Goal: Task Accomplishment & Management: Manage account settings

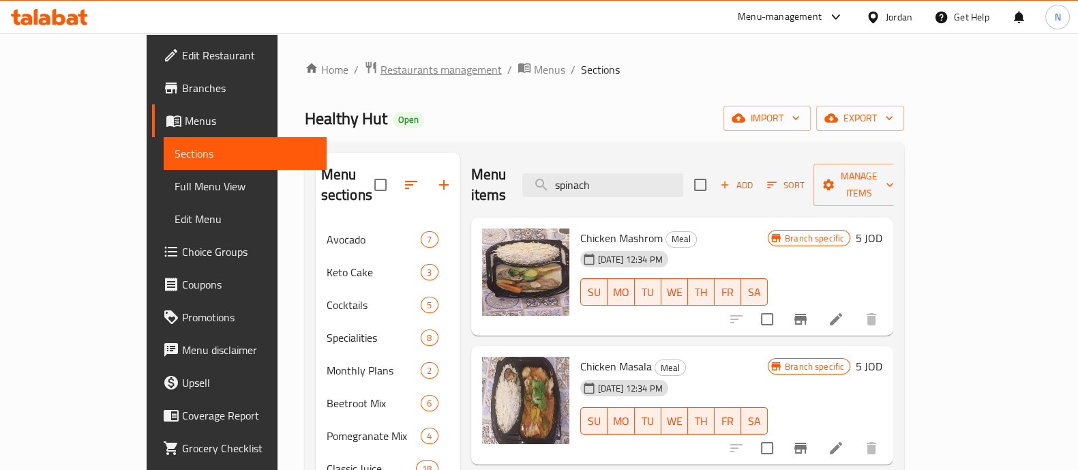
click at [380, 72] on span "Restaurants management" at bounding box center [440, 69] width 121 height 16
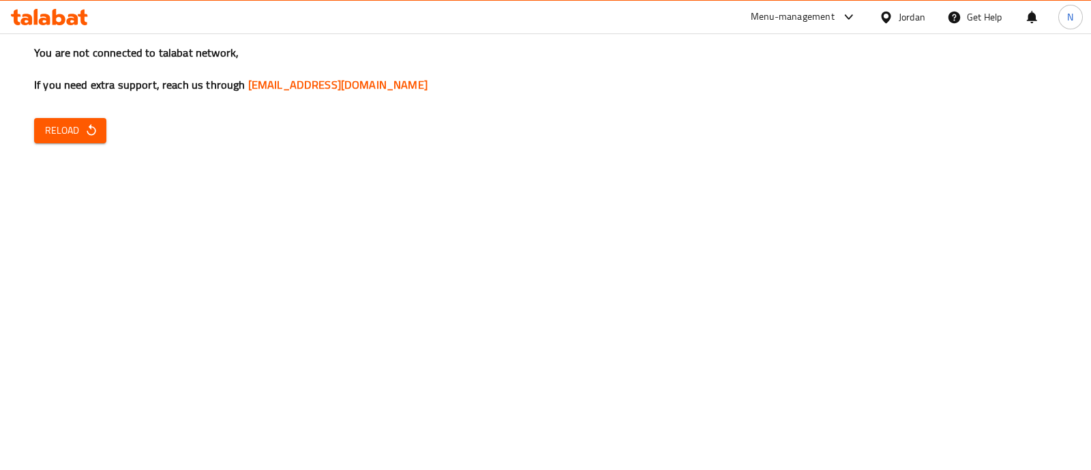
click at [72, 134] on span "Reload" at bounding box center [70, 130] width 50 height 17
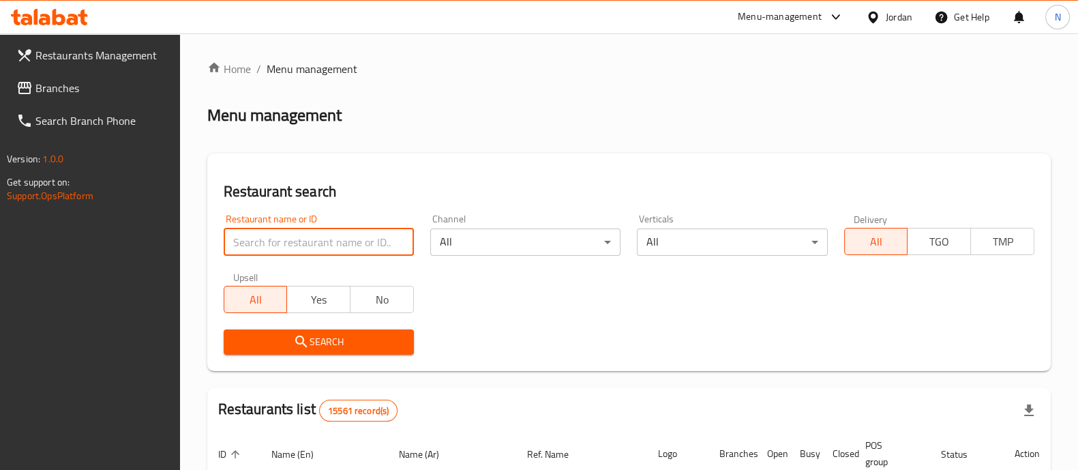
click at [350, 251] on input "search" at bounding box center [319, 241] width 190 height 27
type input "chixter"
click button "Search" at bounding box center [319, 341] width 190 height 25
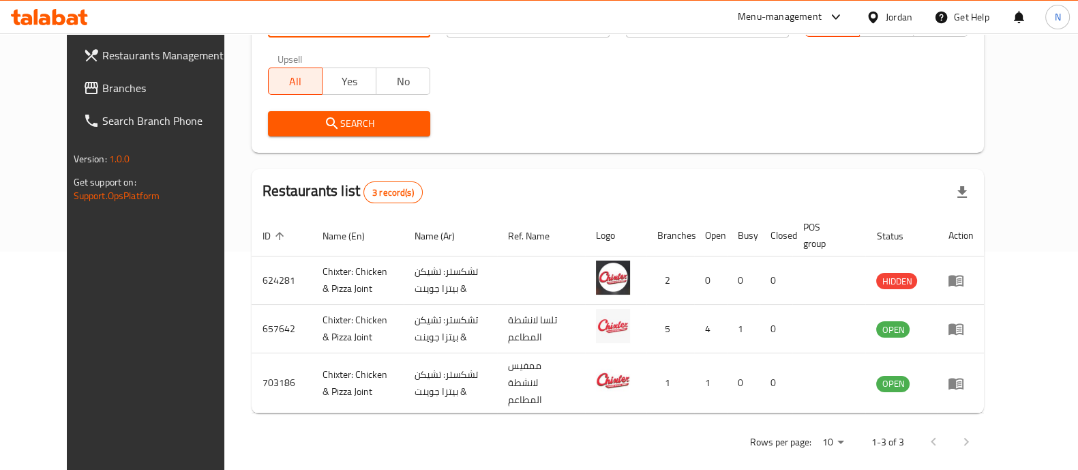
scroll to position [224, 0]
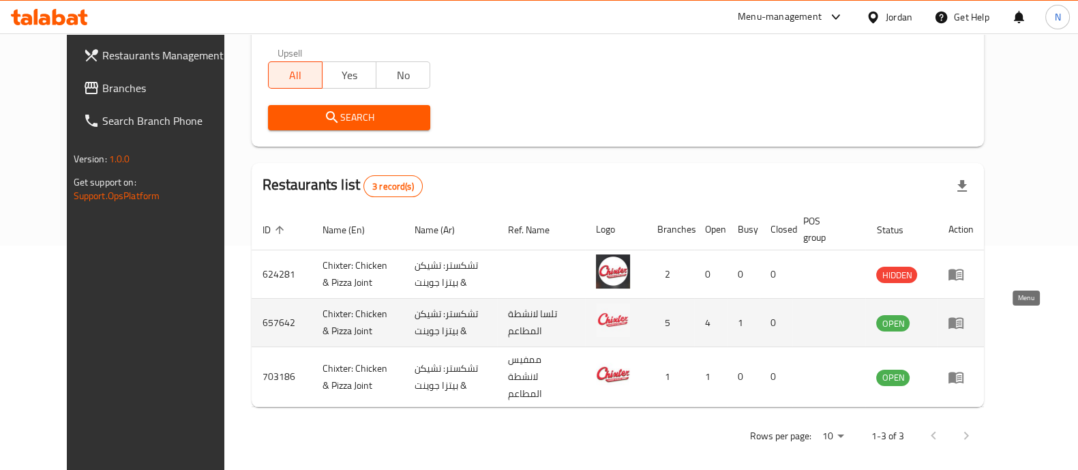
click at [963, 322] on icon "enhanced table" at bounding box center [955, 324] width 15 height 12
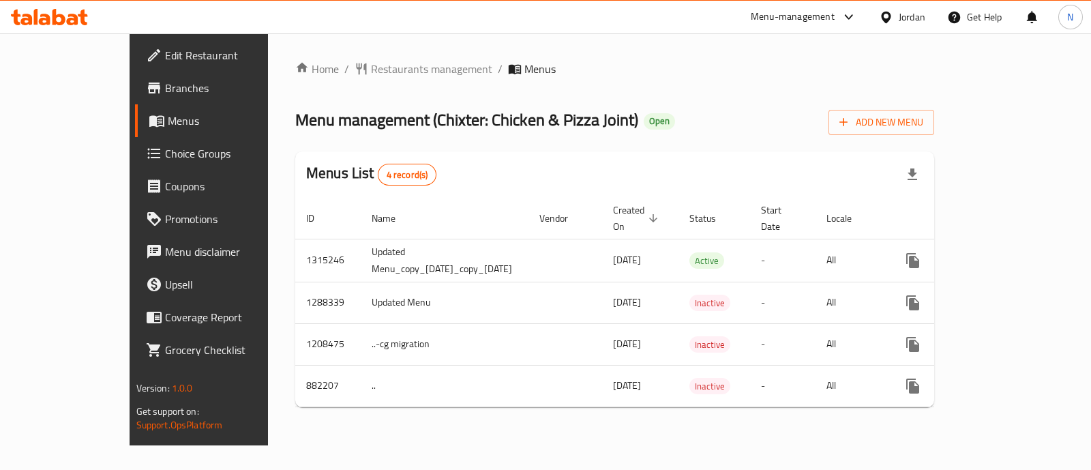
click at [165, 87] on span "Branches" at bounding box center [233, 88] width 136 height 16
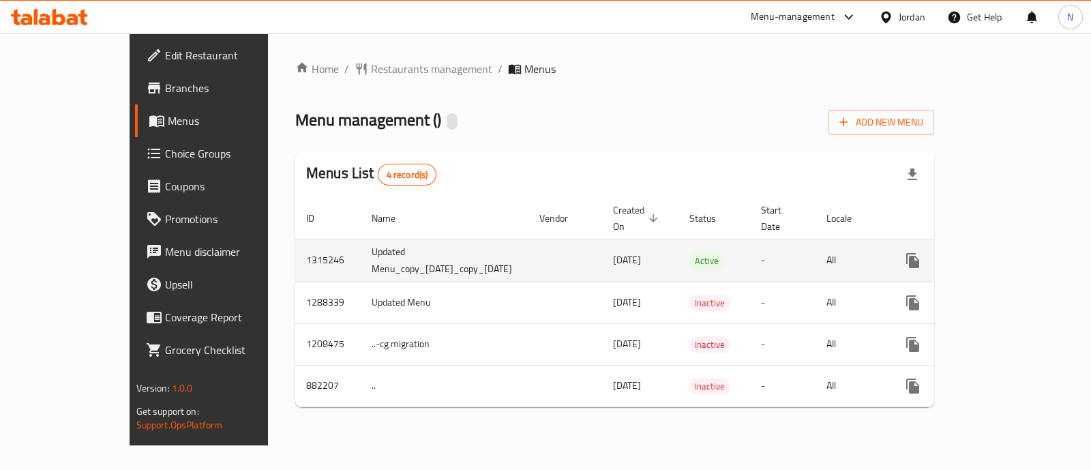
click at [1019, 252] on icon "enhanced table" at bounding box center [1011, 260] width 16 height 16
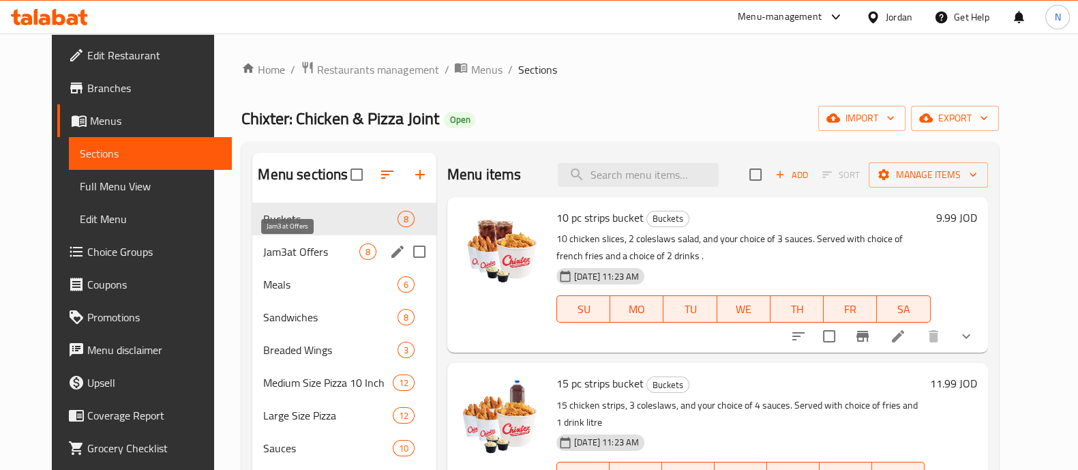
click at [263, 252] on span "Jam3at Offers" at bounding box center [310, 251] width 95 height 16
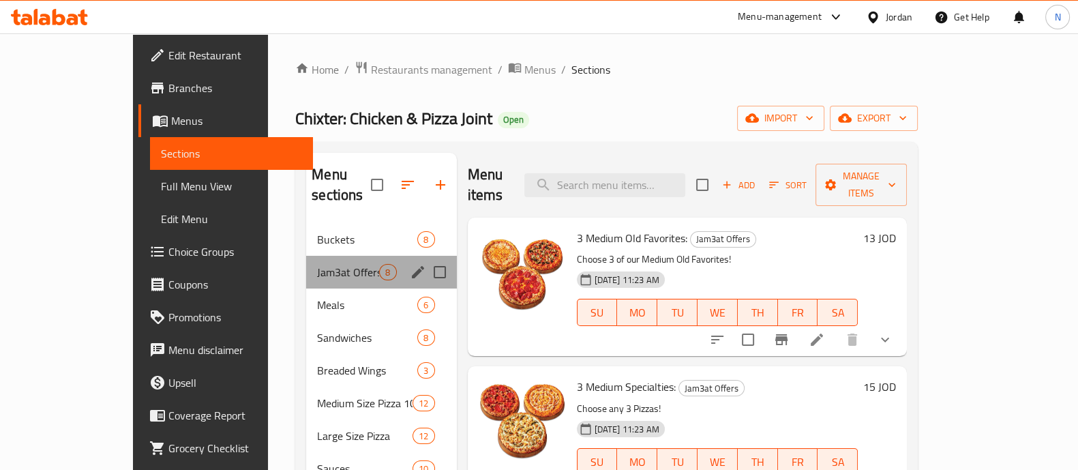
drag, startPoint x: 299, startPoint y: 248, endPoint x: 239, endPoint y: 247, distance: 60.0
click at [306, 256] on div "Jam3at Offers 8" at bounding box center [381, 272] width 150 height 33
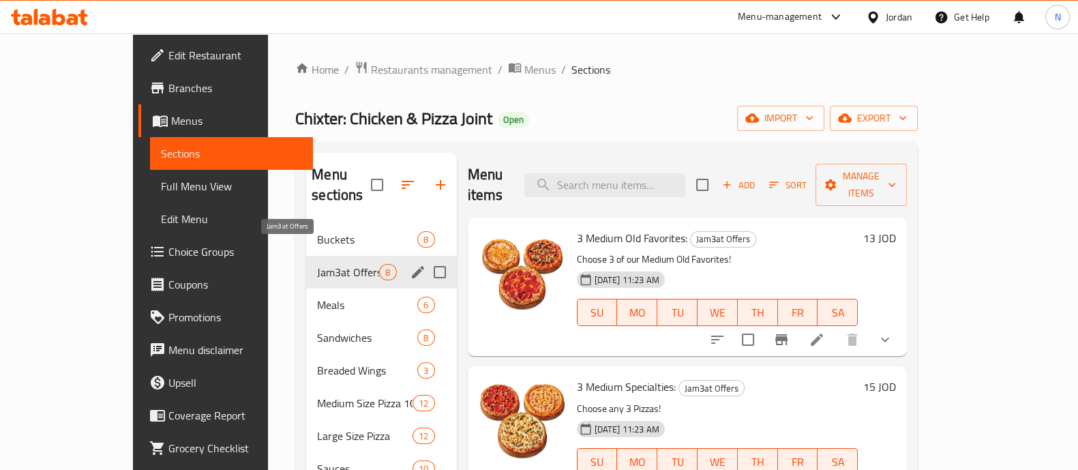
drag, startPoint x: 294, startPoint y: 248, endPoint x: 753, endPoint y: 104, distance: 481.8
click at [752, 104] on div "Home / Restaurants management / Menus / Sections Chixter: Chicken & Pizza Joint…" at bounding box center [606, 412] width 623 height 702
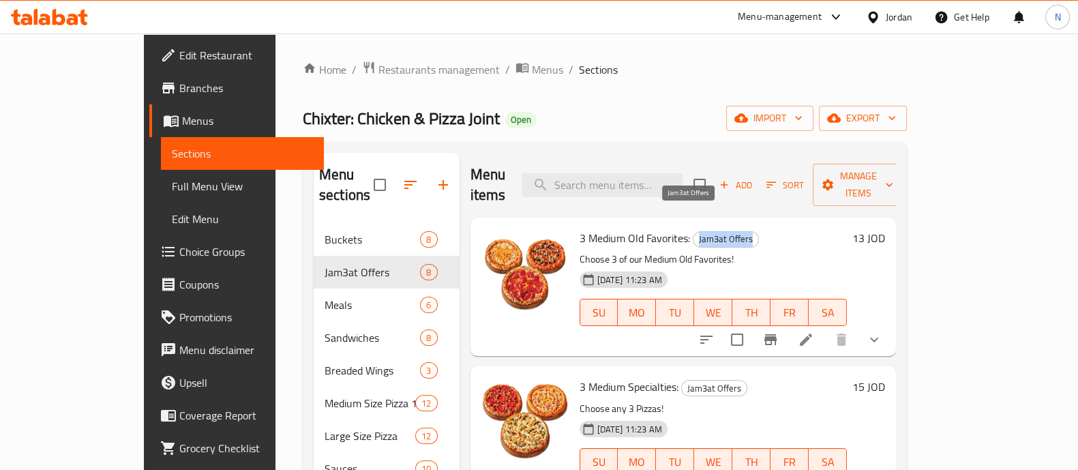
drag, startPoint x: 659, startPoint y: 223, endPoint x: 719, endPoint y: 218, distance: 59.5
click at [719, 231] on span "Jam3at Offers" at bounding box center [725, 239] width 65 height 16
copy span "Jam3at Offers"
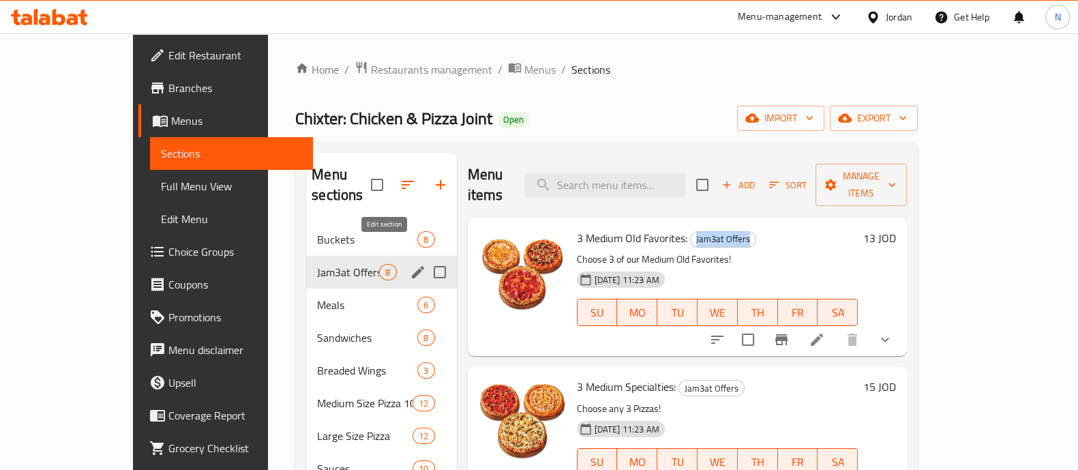
click at [412, 266] on icon "edit" at bounding box center [418, 272] width 12 height 12
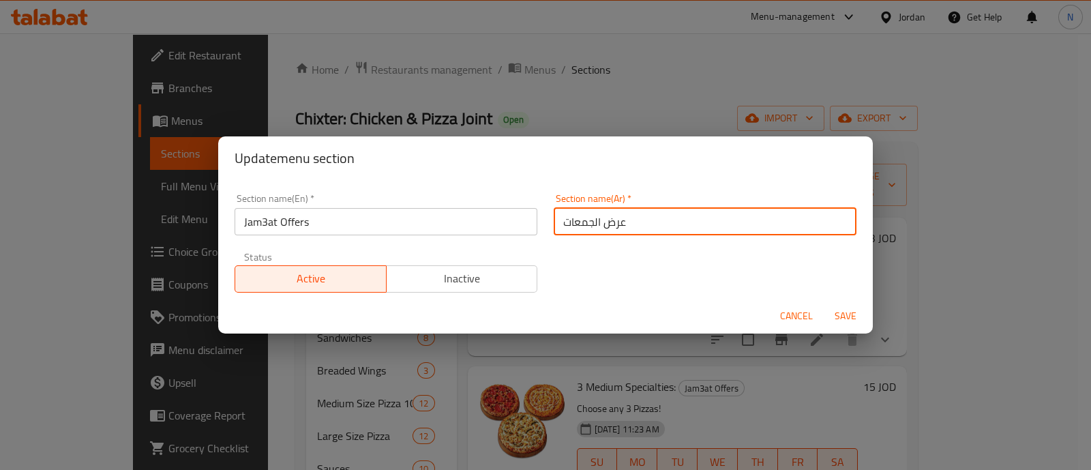
drag, startPoint x: 629, startPoint y: 220, endPoint x: 566, endPoint y: 220, distance: 63.4
click at [554, 222] on input "عرض الجمعات" at bounding box center [705, 221] width 303 height 27
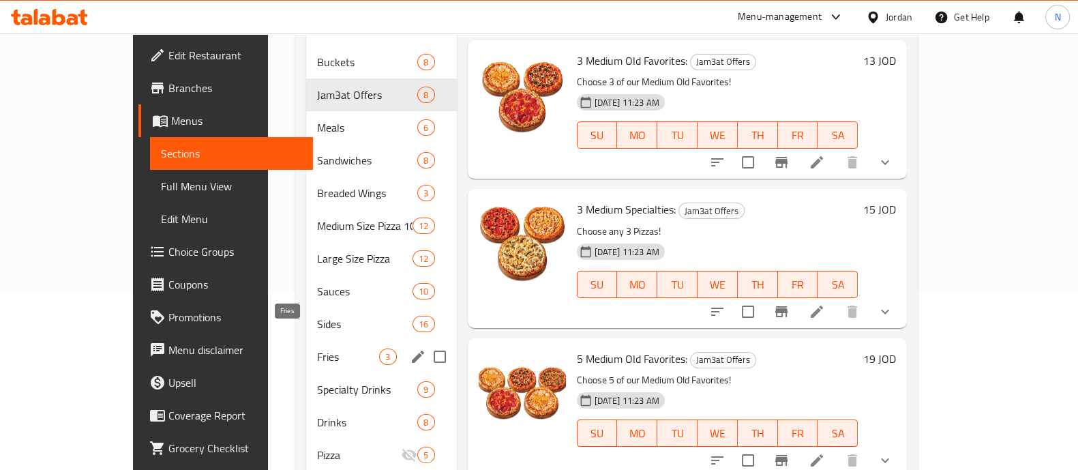
scroll to position [129, 0]
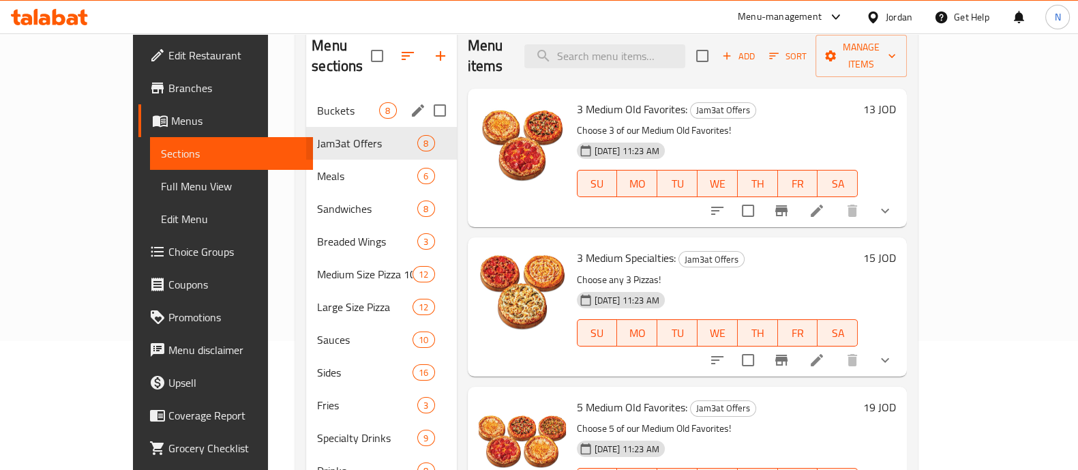
click at [317, 102] on span "Buckets" at bounding box center [348, 110] width 62 height 16
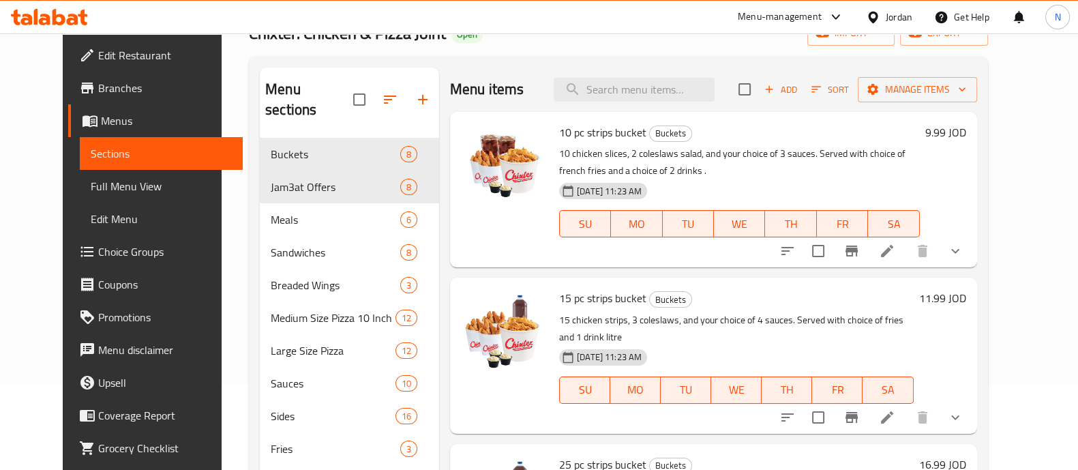
scroll to position [55, 0]
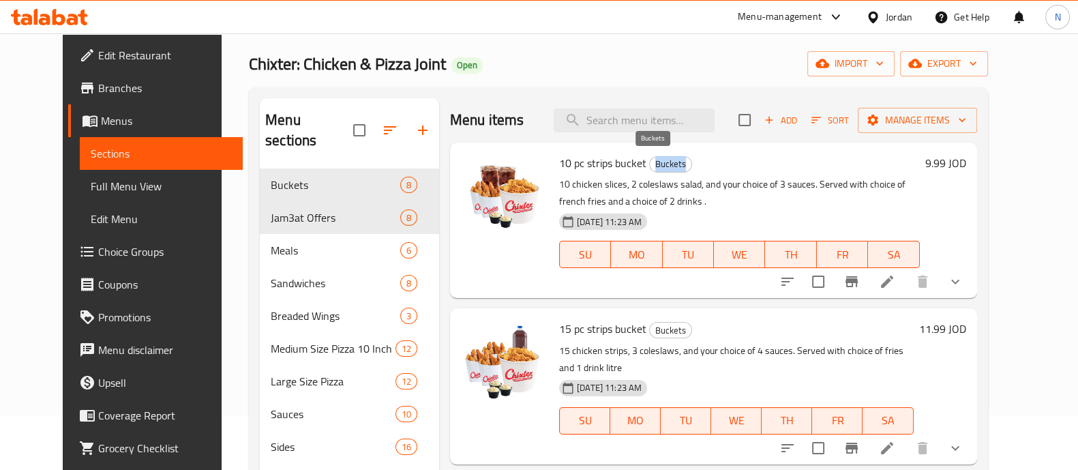
drag, startPoint x: 638, startPoint y: 162, endPoint x: 667, endPoint y: 160, distance: 29.4
click at [667, 160] on span "Buckets" at bounding box center [671, 164] width 42 height 16
copy span "Buckets"
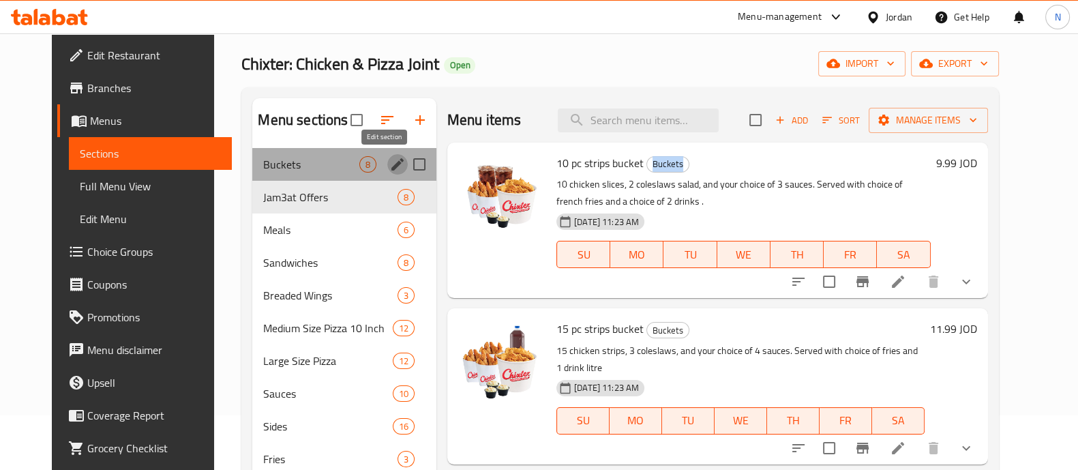
click at [389, 165] on icon "edit" at bounding box center [397, 164] width 16 height 16
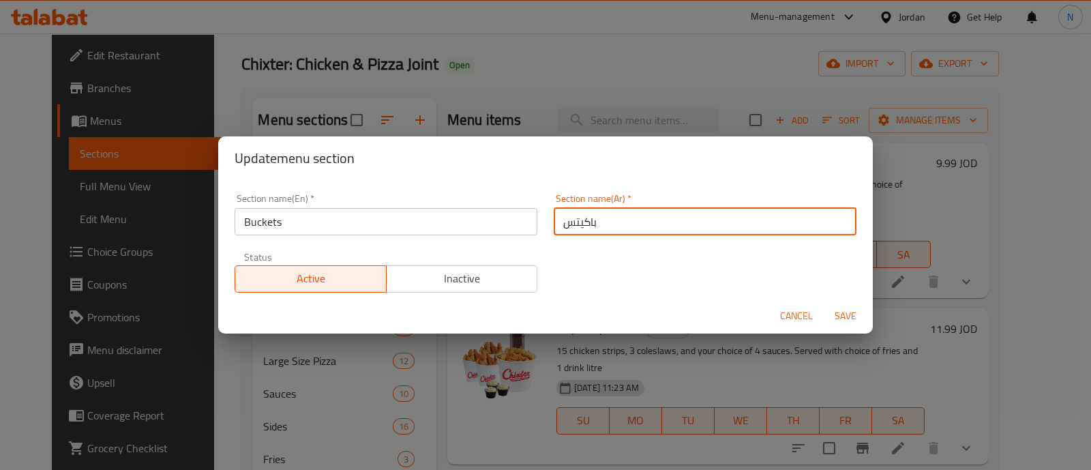
drag, startPoint x: 611, startPoint y: 222, endPoint x: 542, endPoint y: 230, distance: 69.4
click at [545, 230] on div "Section name(Ar)   * باكيتس Section name(Ar) *" at bounding box center [704, 214] width 319 height 58
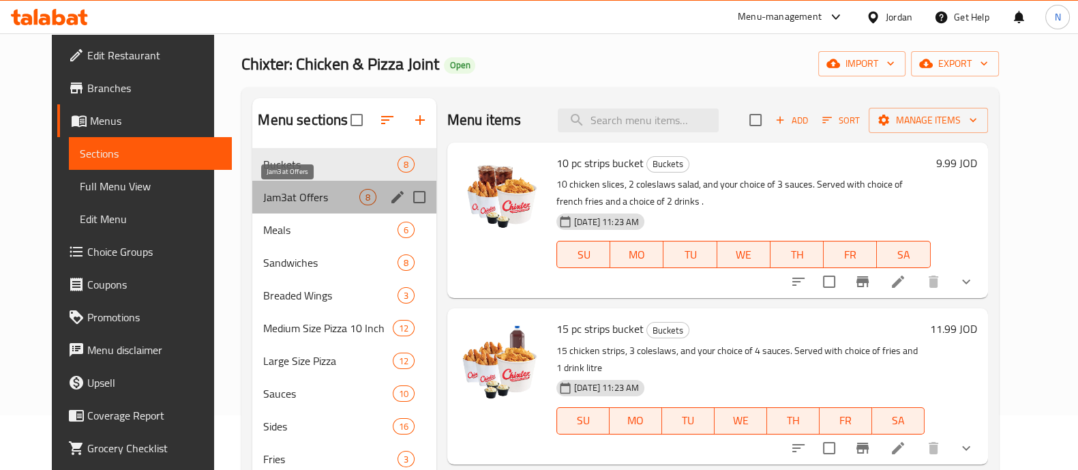
click at [273, 196] on span "Jam3at Offers" at bounding box center [310, 197] width 95 height 16
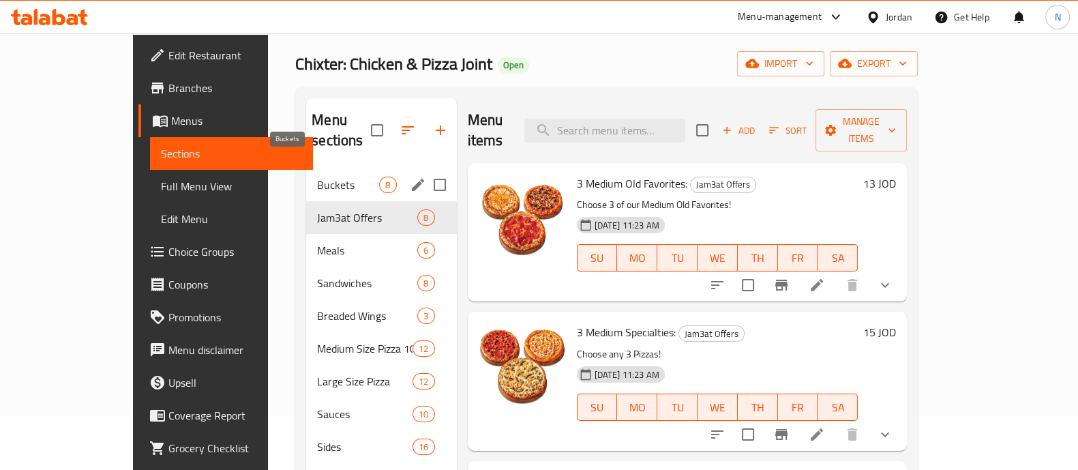
click at [317, 177] on span "Buckets" at bounding box center [348, 185] width 62 height 16
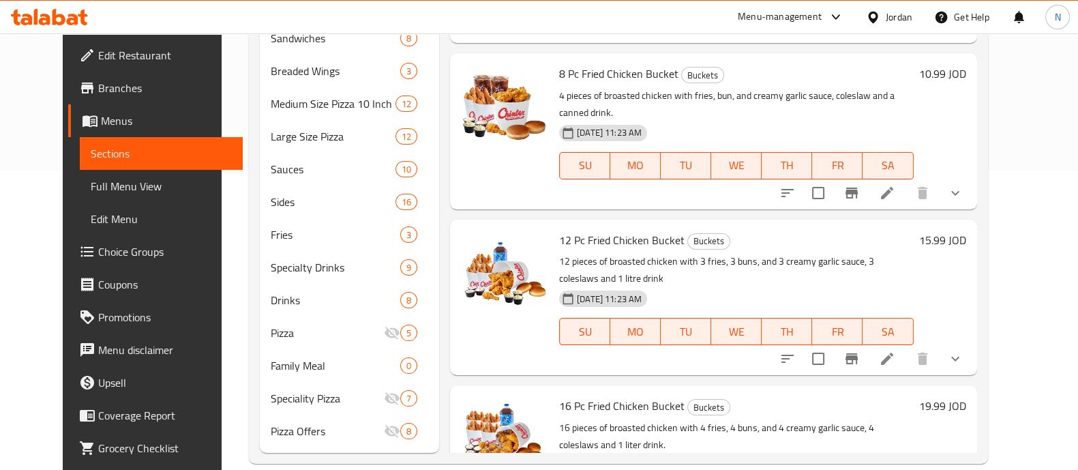
scroll to position [698, 0]
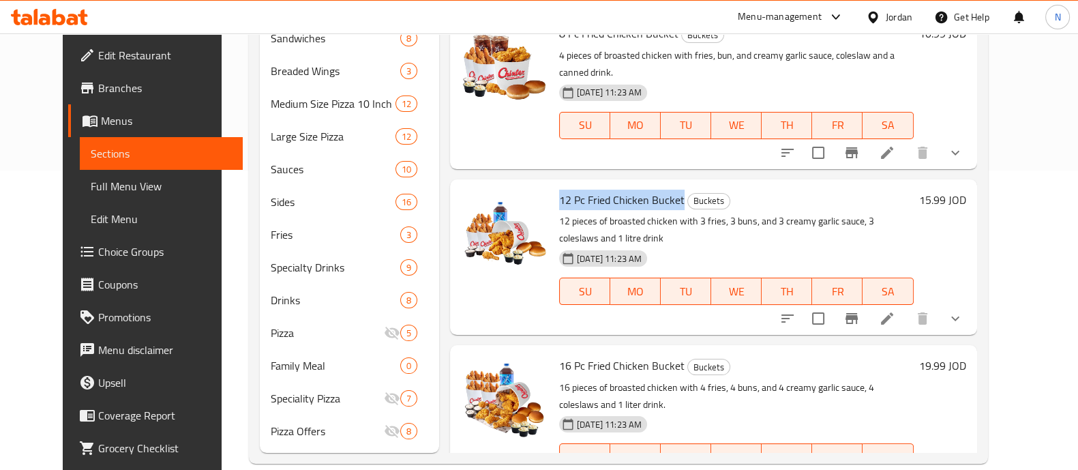
drag, startPoint x: 544, startPoint y: 151, endPoint x: 667, endPoint y: 152, distance: 122.7
click at [667, 190] on h6 "12 Pc Fried Chicken Bucket Buckets" at bounding box center [736, 199] width 355 height 19
copy span "12 Pc Fried Chicken Bucket"
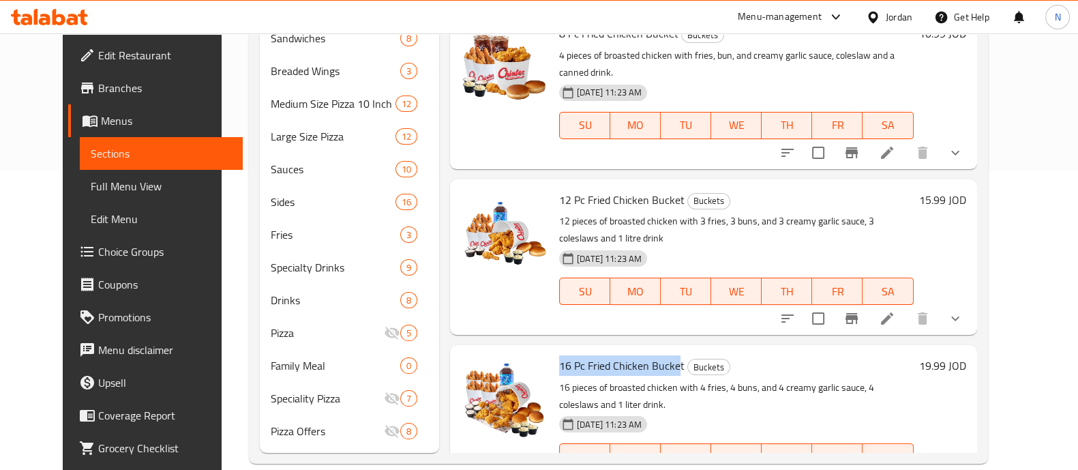
drag, startPoint x: 545, startPoint y: 295, endPoint x: 671, endPoint y: 293, distance: 126.1
click at [666, 356] on h6 "16 Pc Fried Chicken Bucket Buckets" at bounding box center [736, 365] width 355 height 19
copy span "16 Pc Fried Chicken Bucket"
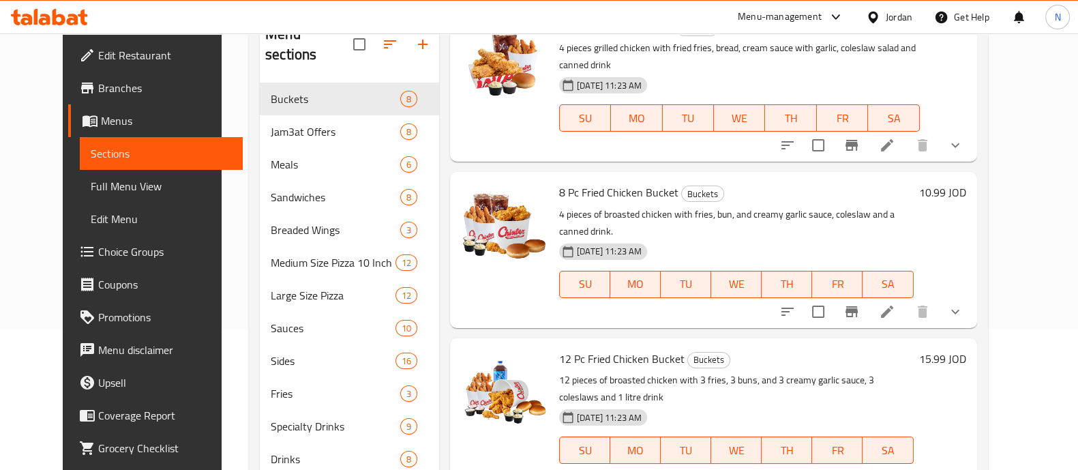
scroll to position [0, 0]
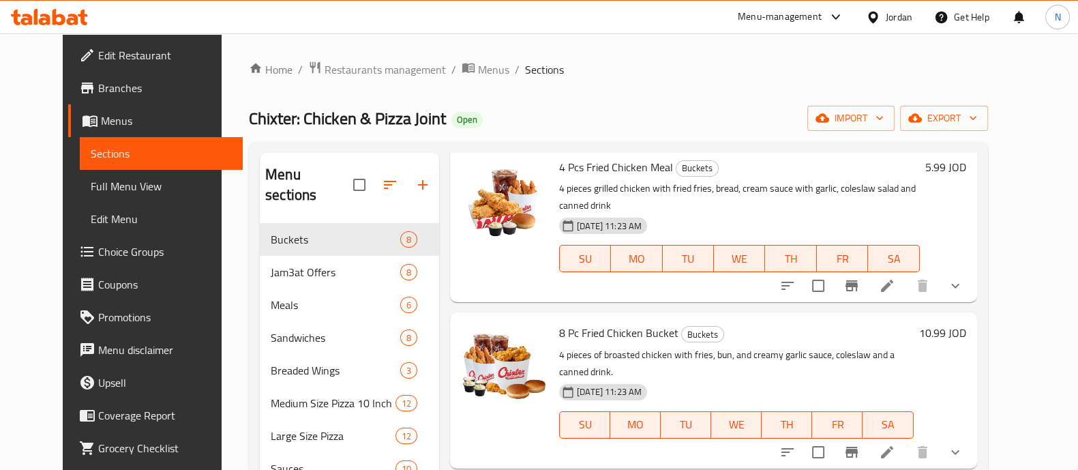
click at [987, 271] on div "Menu sections Buckets 8 Jam3at Offers 8 Meals 6 Sandwiches 8 Breaded Wings 3 Me…" at bounding box center [618, 452] width 738 height 621
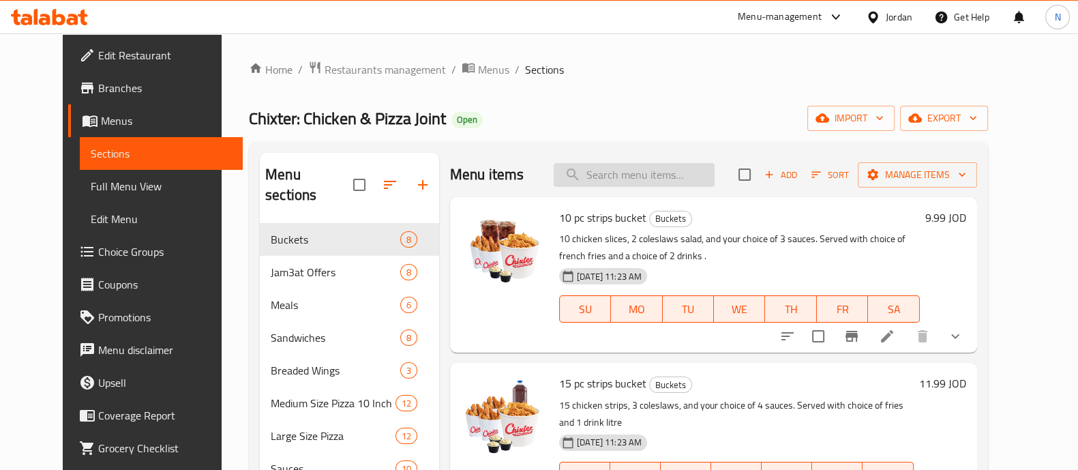
click at [676, 176] on input "search" at bounding box center [634, 175] width 161 height 24
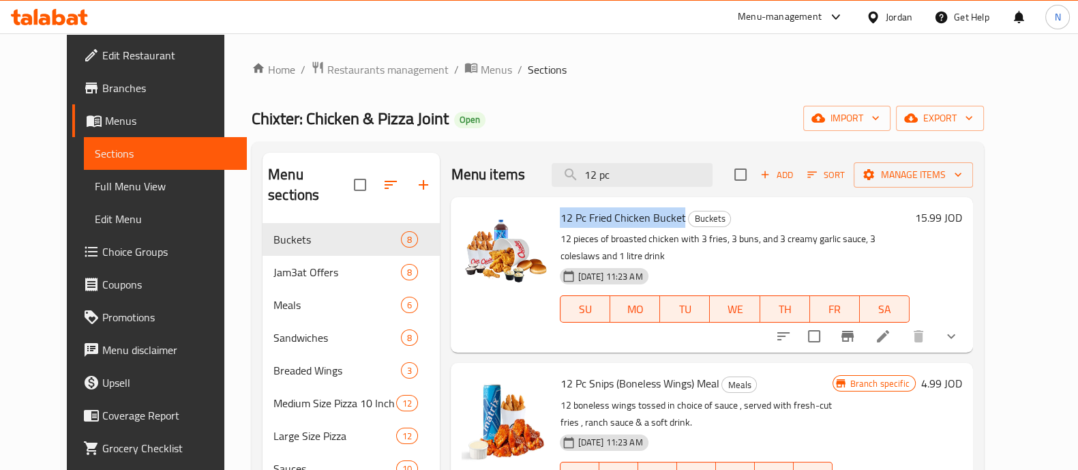
drag, startPoint x: 545, startPoint y: 220, endPoint x: 667, endPoint y: 218, distance: 122.1
click at [667, 218] on h6 "12 Pc Fried Chicken Bucket Buckets" at bounding box center [734, 217] width 349 height 19
copy span "12 Pc Fried Chicken Bucket"
drag, startPoint x: 644, startPoint y: 170, endPoint x: 561, endPoint y: 167, distance: 83.3
click at [562, 173] on div "Menu items 12 pc Add Sort Manage items" at bounding box center [712, 175] width 522 height 44
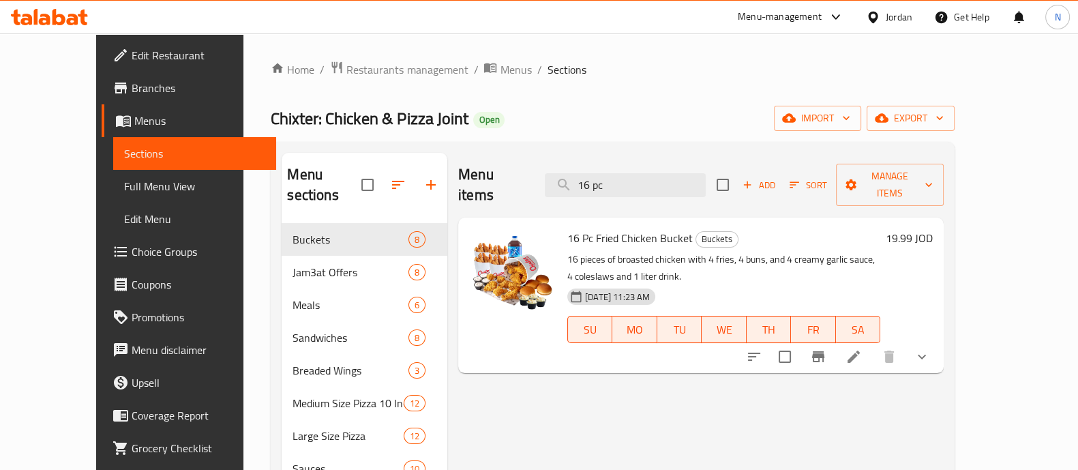
type input "16 pc"
drag, startPoint x: 545, startPoint y: 218, endPoint x: 666, endPoint y: 220, distance: 120.7
click at [666, 228] on h6 "16 Pc Fried Chicken Bucket Buckets" at bounding box center [723, 237] width 313 height 19
copy span "16 Pc Fried Chicken Bucket"
click at [377, 74] on span "Restaurants management" at bounding box center [406, 69] width 121 height 16
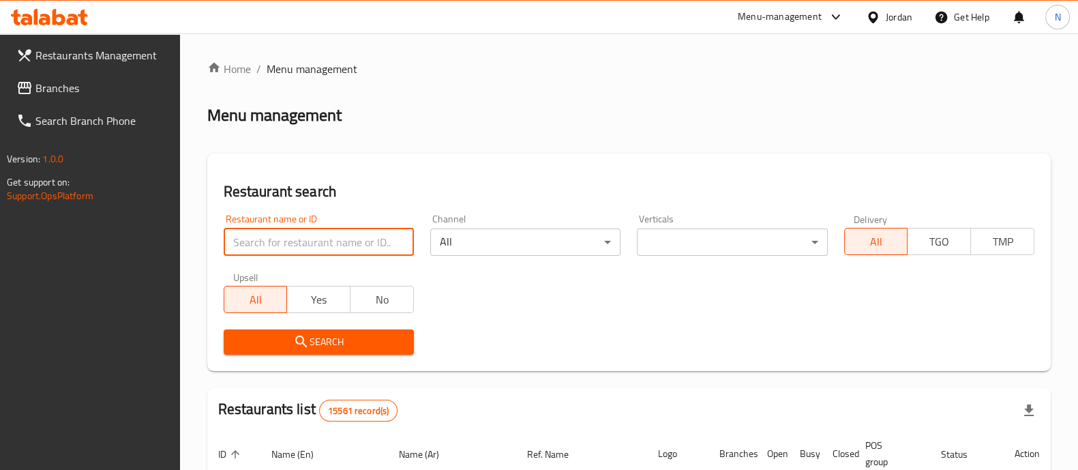
click at [365, 240] on input "search" at bounding box center [319, 241] width 190 height 27
type input "chixter"
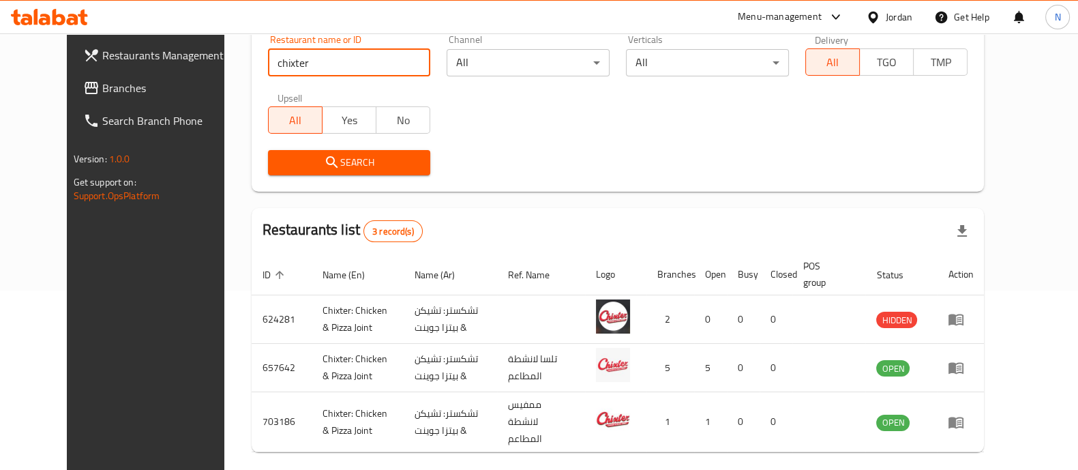
scroll to position [224, 0]
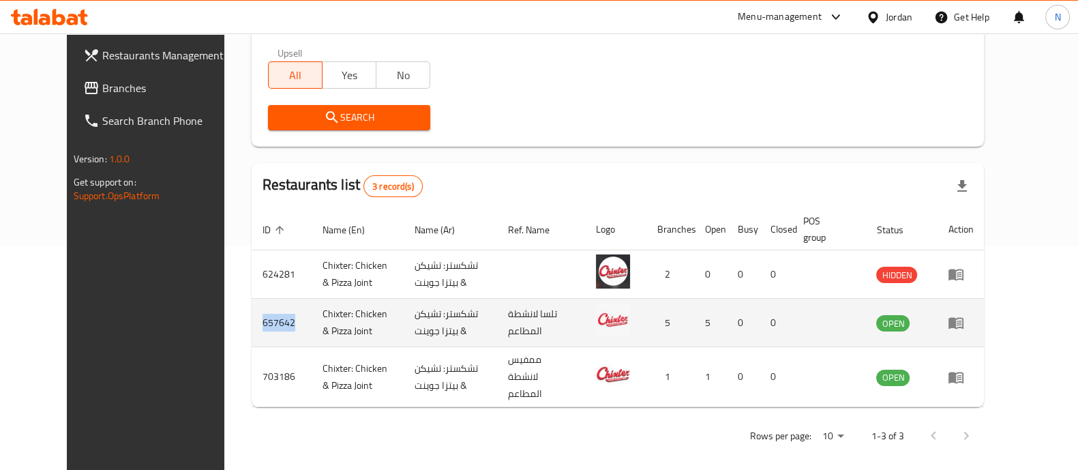
drag, startPoint x: 252, startPoint y: 325, endPoint x: 218, endPoint y: 329, distance: 34.3
click at [252, 332] on td "657642" at bounding box center [282, 323] width 60 height 48
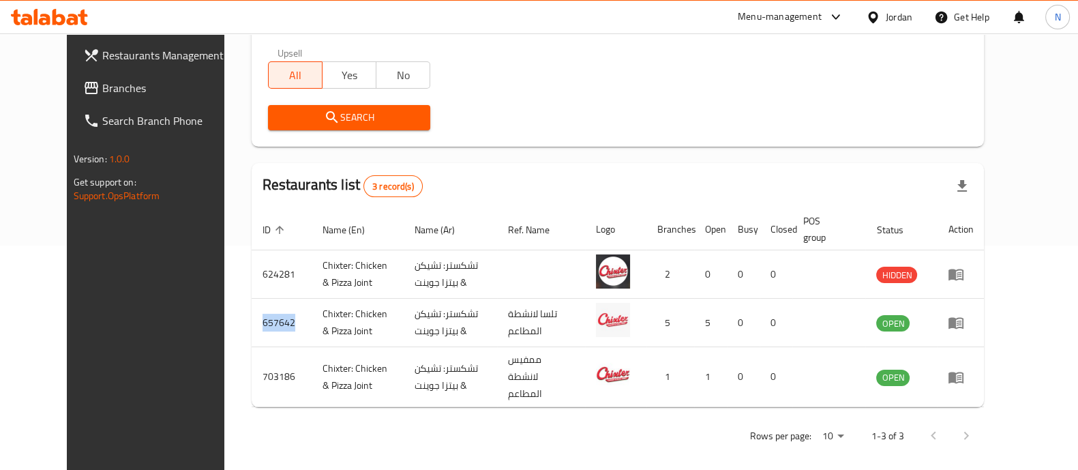
copy td "657642"
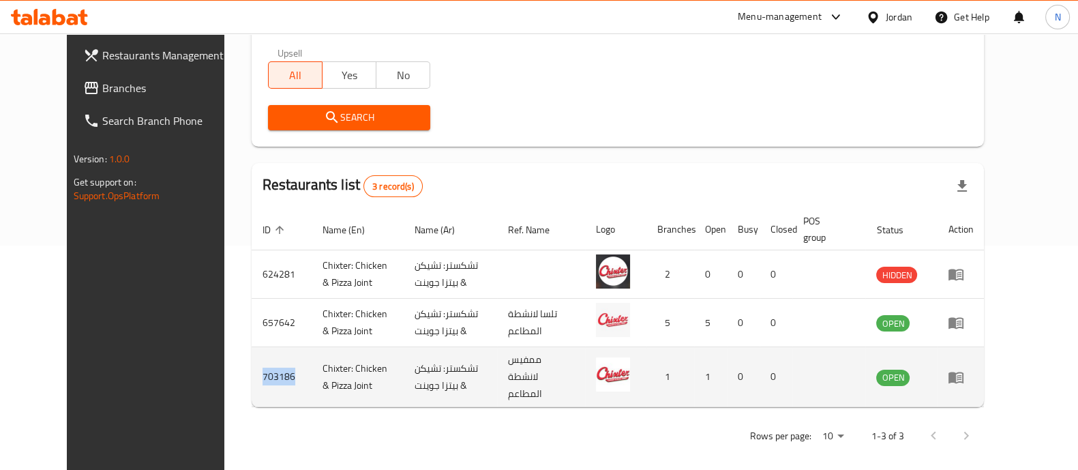
drag, startPoint x: 252, startPoint y: 368, endPoint x: 218, endPoint y: 372, distance: 33.7
click at [252, 374] on td "703186" at bounding box center [282, 377] width 60 height 60
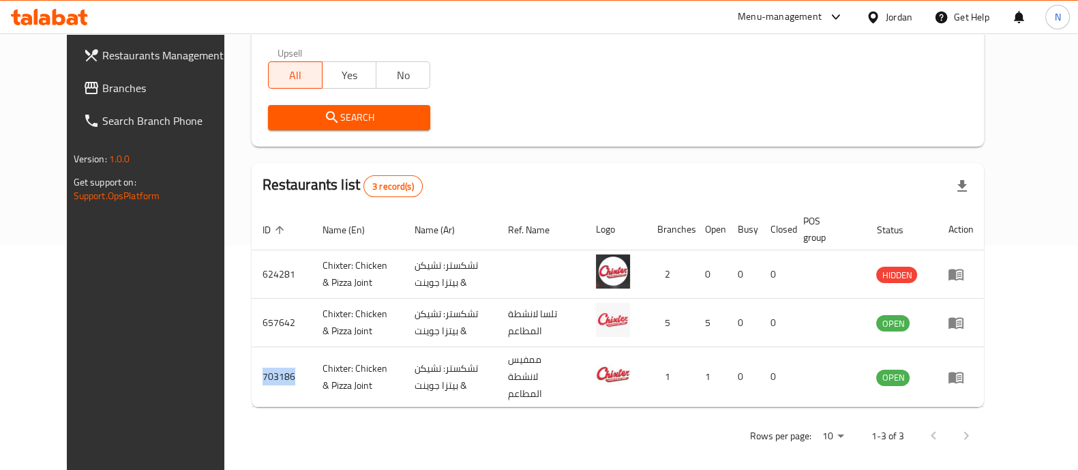
copy td "703186"
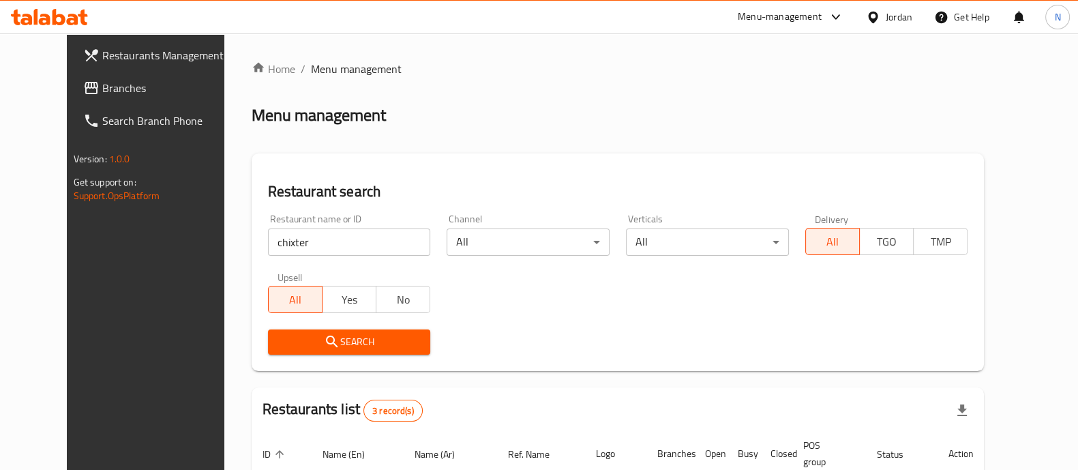
click at [102, 47] on span "Restaurants Management" at bounding box center [169, 55] width 134 height 16
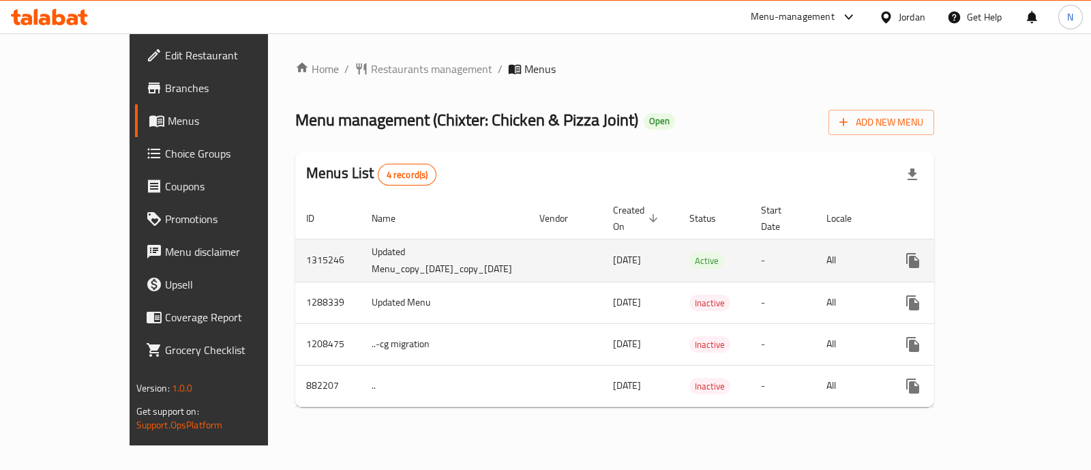
click at [1017, 254] on icon "enhanced table" at bounding box center [1011, 260] width 12 height 12
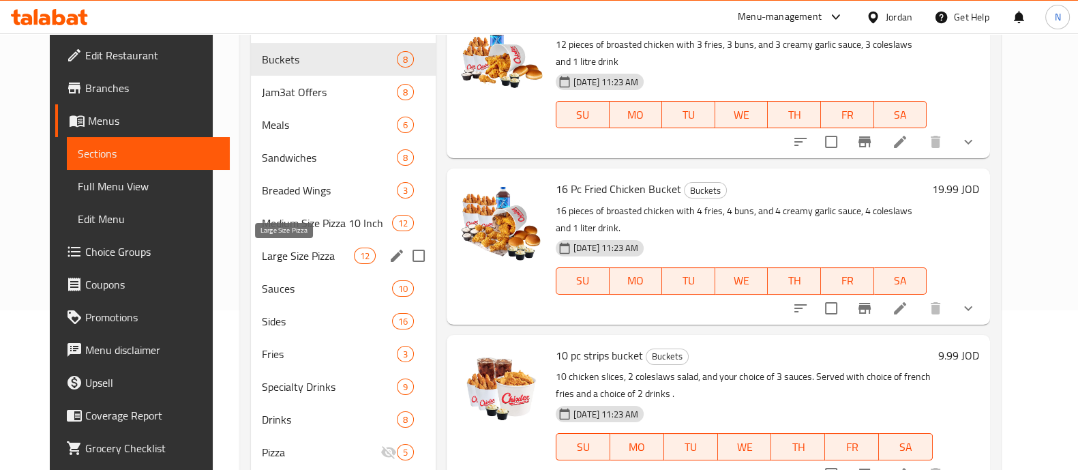
scroll to position [144, 0]
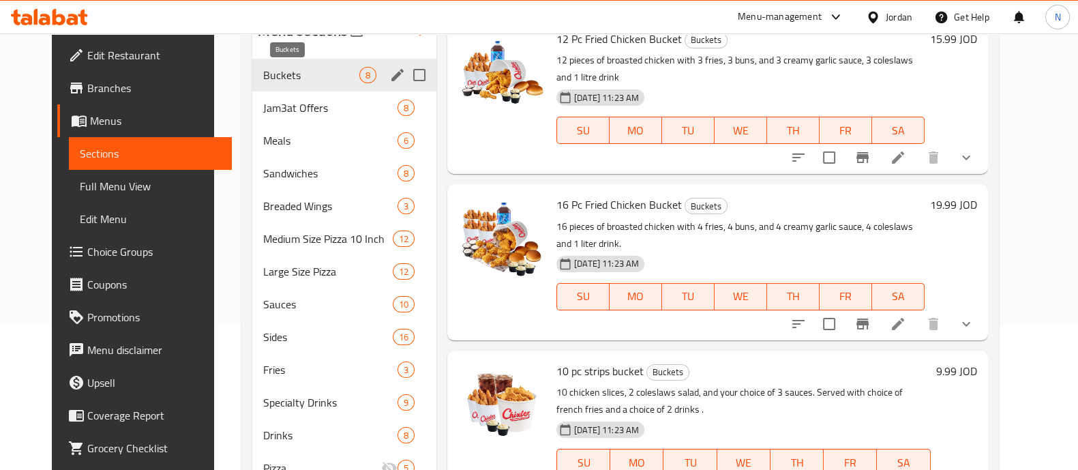
click at [293, 78] on span "Buckets" at bounding box center [310, 75] width 95 height 16
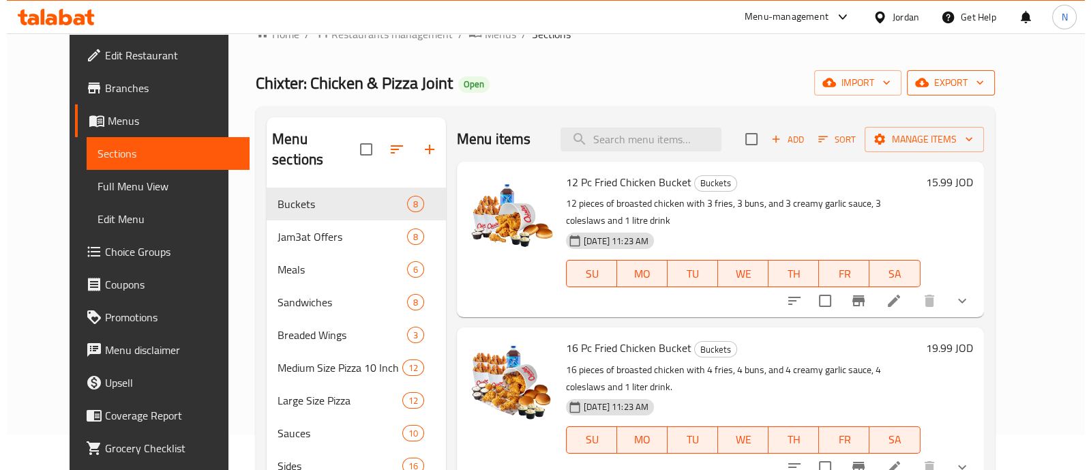
scroll to position [31, 0]
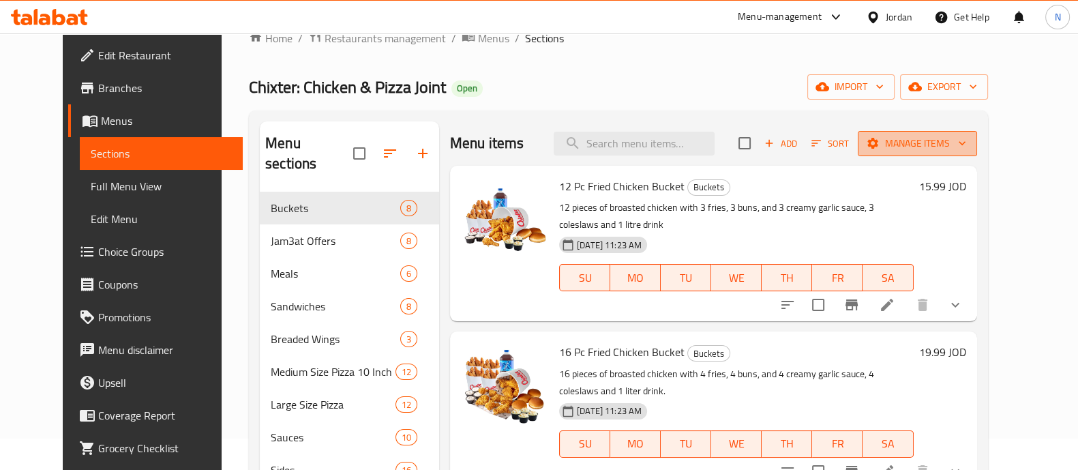
click at [965, 145] on span "Manage items" at bounding box center [918, 143] width 98 height 17
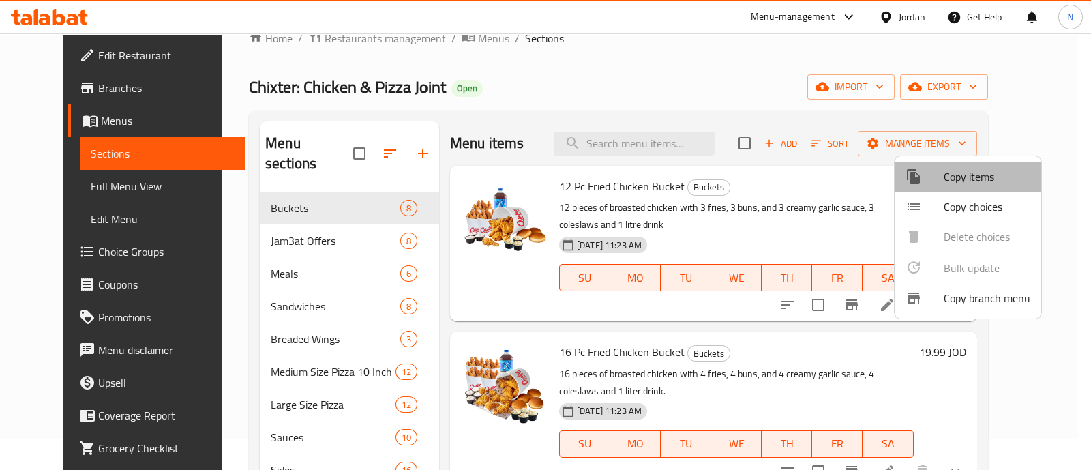
click at [985, 177] on span "Copy items" at bounding box center [987, 176] width 87 height 16
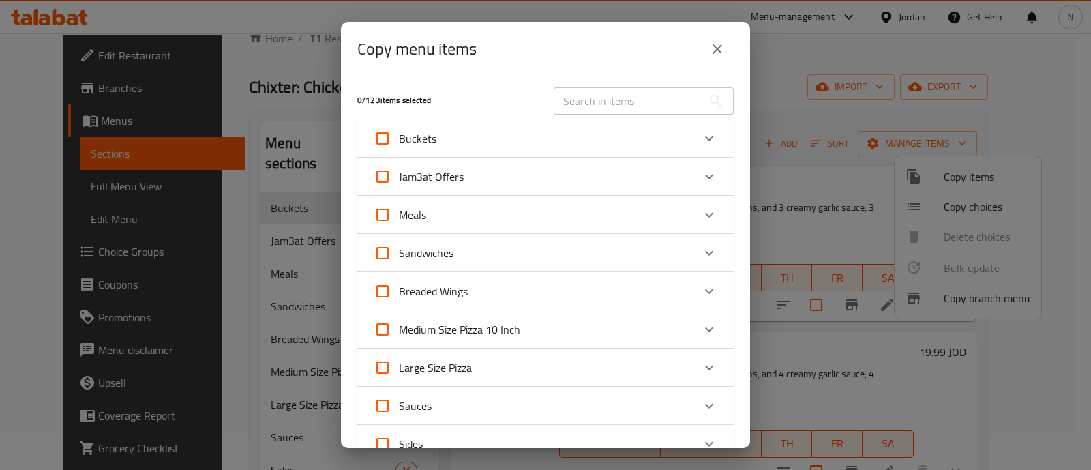
click at [641, 138] on div "Buckets" at bounding box center [533, 138] width 319 height 33
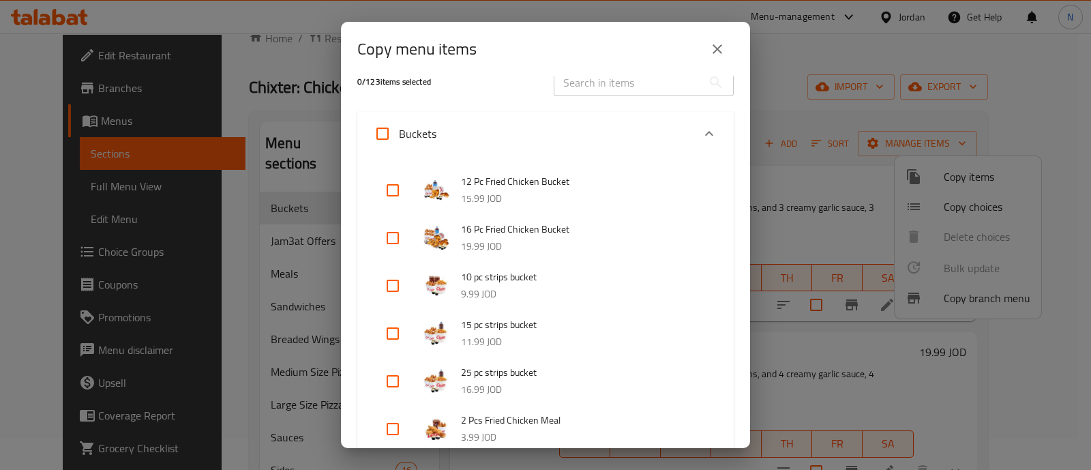
scroll to position [12, 0]
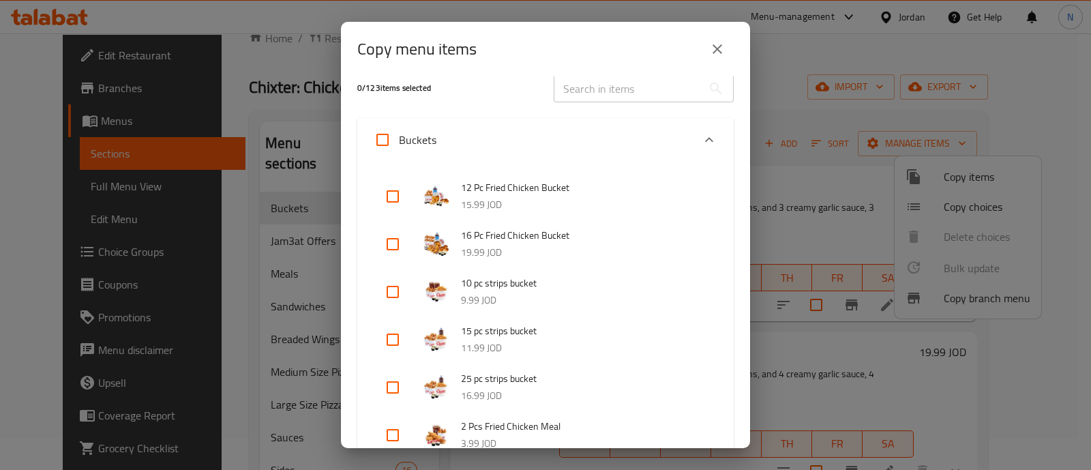
click at [385, 194] on input "checkbox" at bounding box center [392, 196] width 33 height 33
checkbox input "true"
click at [388, 245] on input "checkbox" at bounding box center [392, 244] width 33 height 33
checkbox input "true"
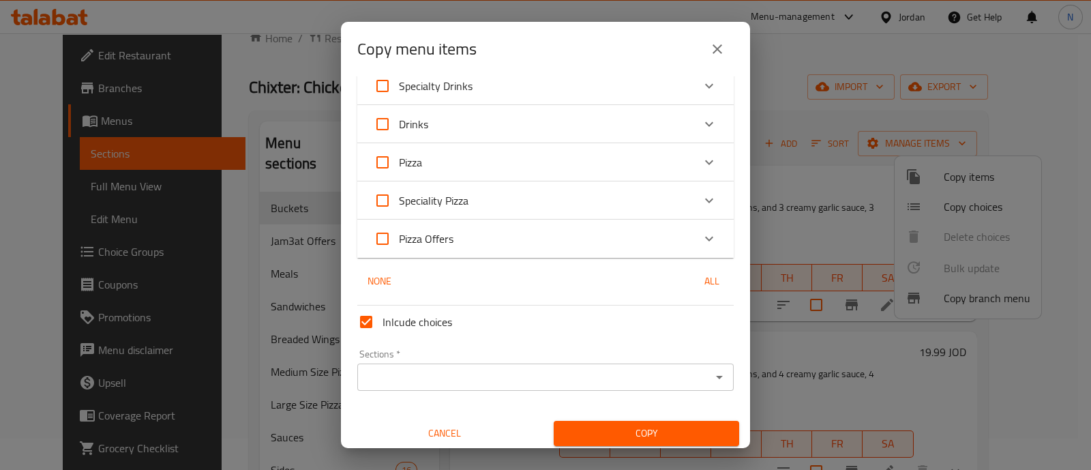
scroll to position [881, 0]
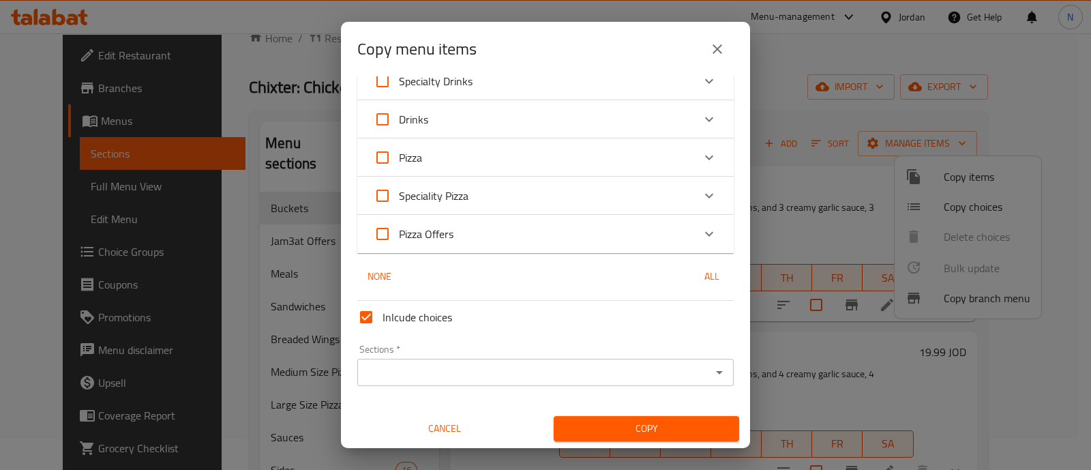
click at [693, 370] on input "Sections   *" at bounding box center [534, 372] width 346 height 19
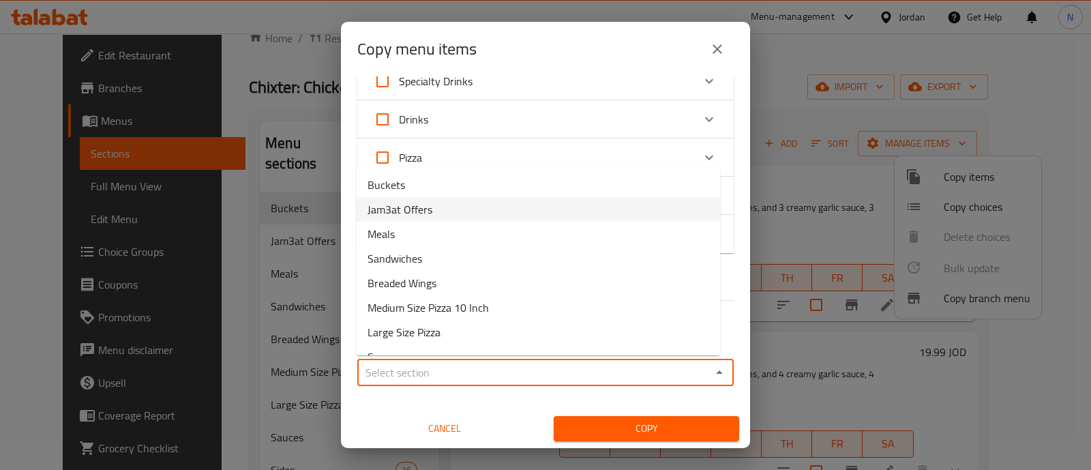
click at [559, 209] on li "Jam3at Offers" at bounding box center [538, 209] width 363 height 25
type input "Jam3at Offers"
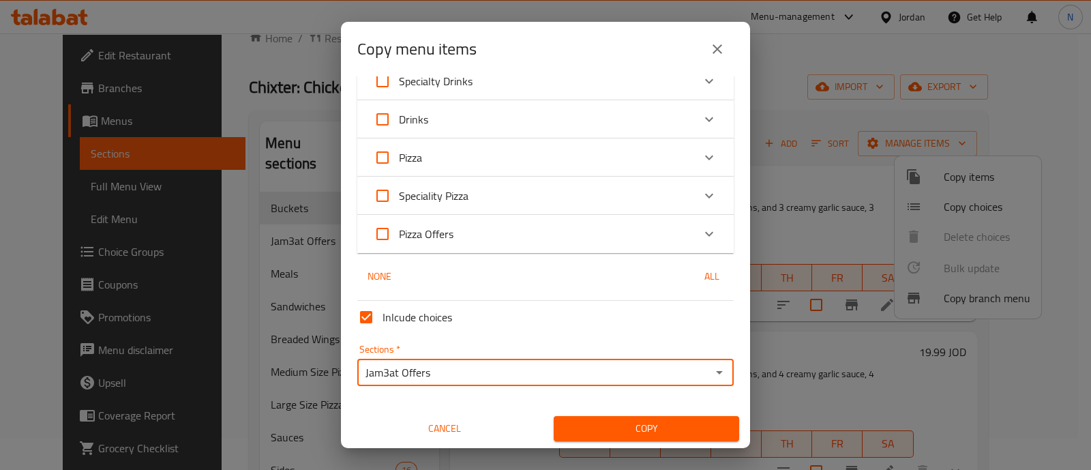
click at [665, 422] on span "Copy" at bounding box center [647, 428] width 164 height 17
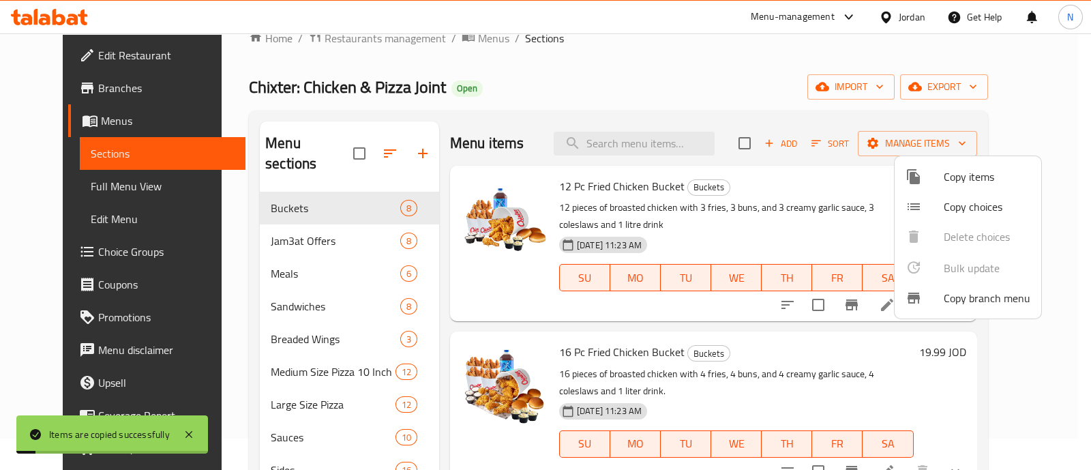
click at [305, 187] on div at bounding box center [545, 235] width 1091 height 470
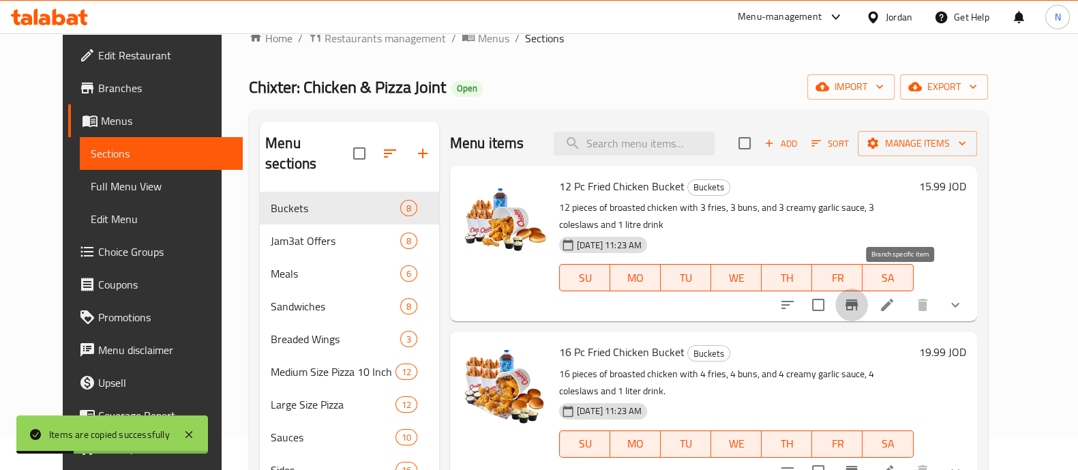
click at [858, 299] on icon "Branch-specific-item" at bounding box center [851, 304] width 12 height 11
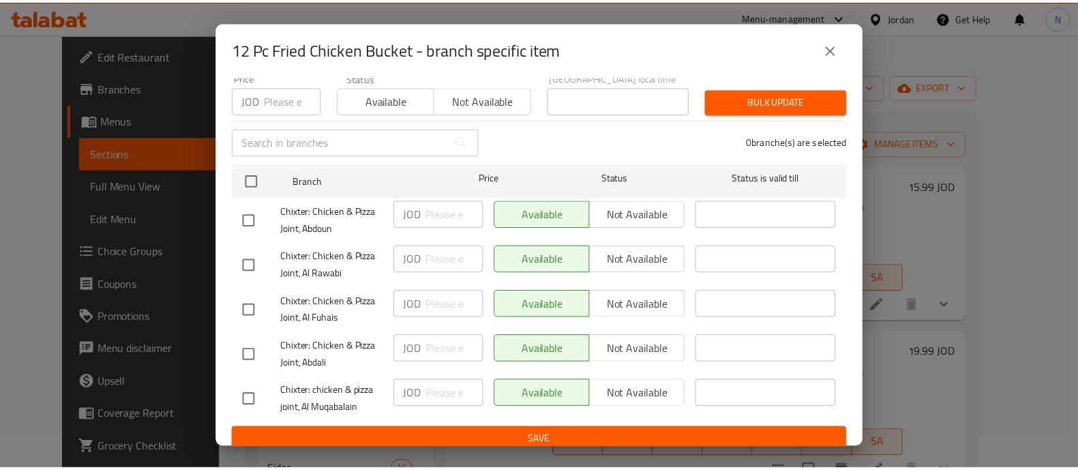
scroll to position [0, 0]
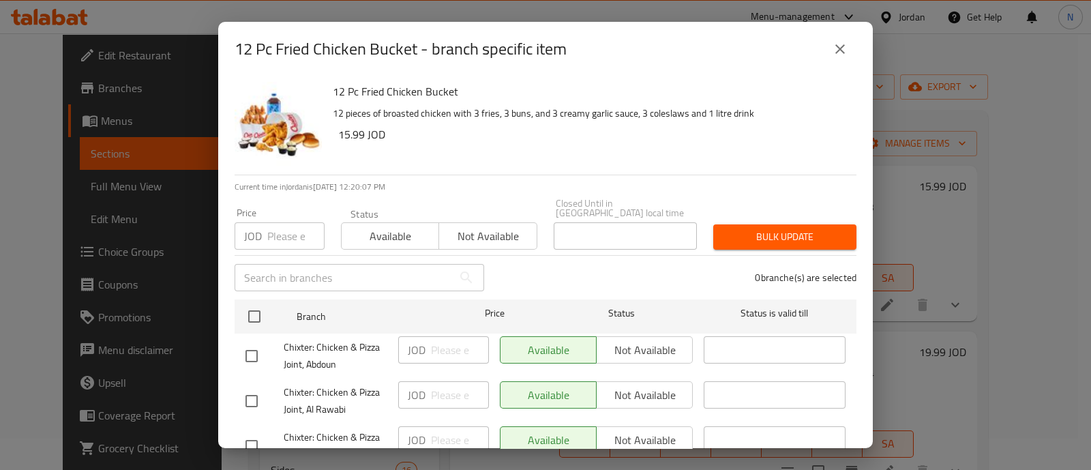
click at [839, 49] on icon "close" at bounding box center [840, 49] width 10 height 10
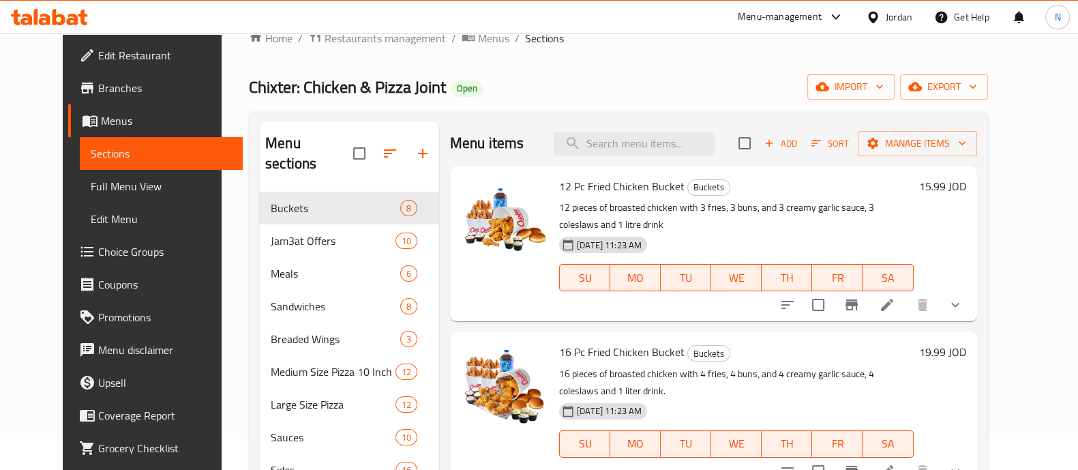
click at [972, 295] on button "show more" at bounding box center [955, 304] width 33 height 33
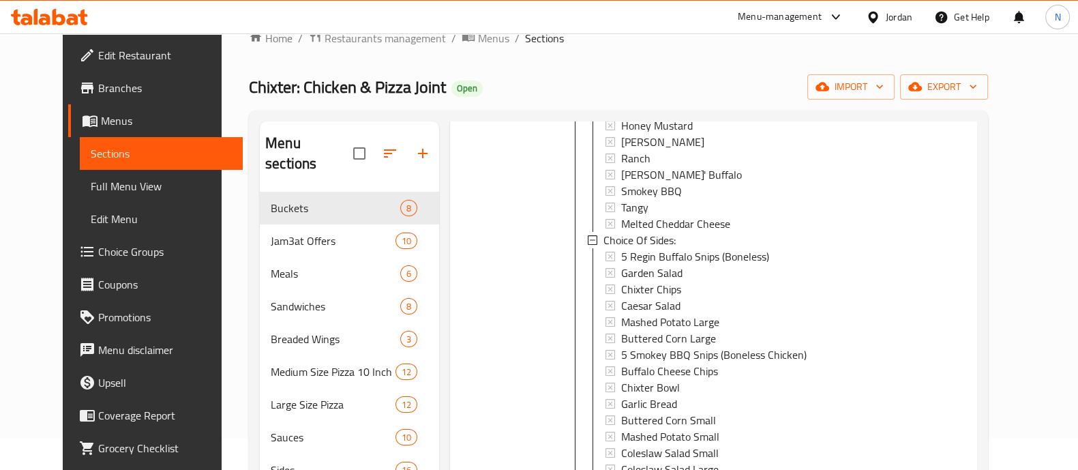
scroll to position [484, 0]
click at [693, 245] on span "5 Regin Buffalo Snips (Boneless)" at bounding box center [695, 253] width 148 height 16
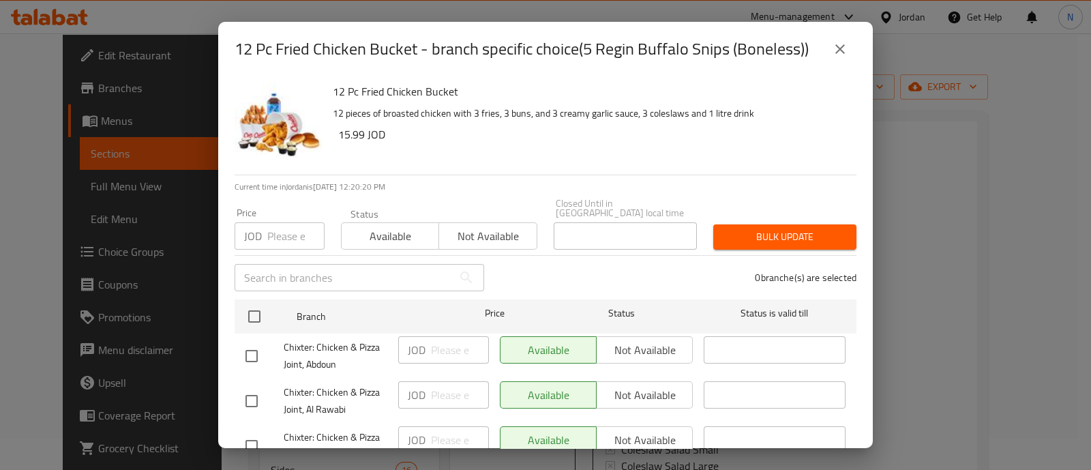
click at [839, 53] on icon "close" at bounding box center [840, 49] width 16 height 16
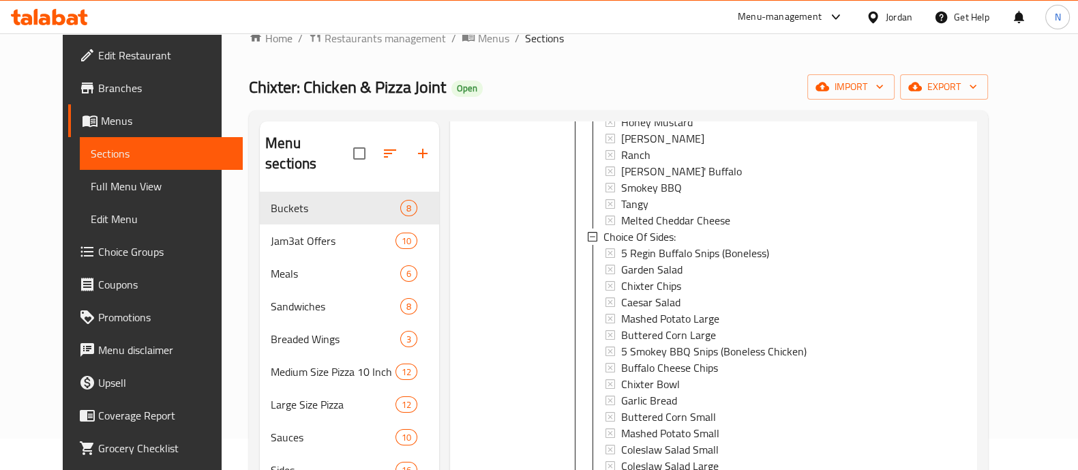
scroll to position [0, 0]
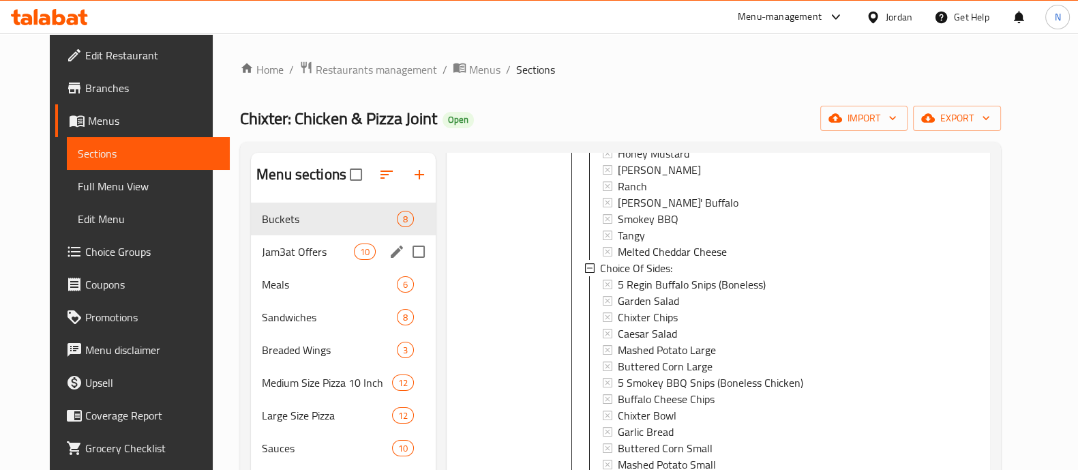
click at [288, 246] on span "Jam3at Offers" at bounding box center [308, 251] width 92 height 16
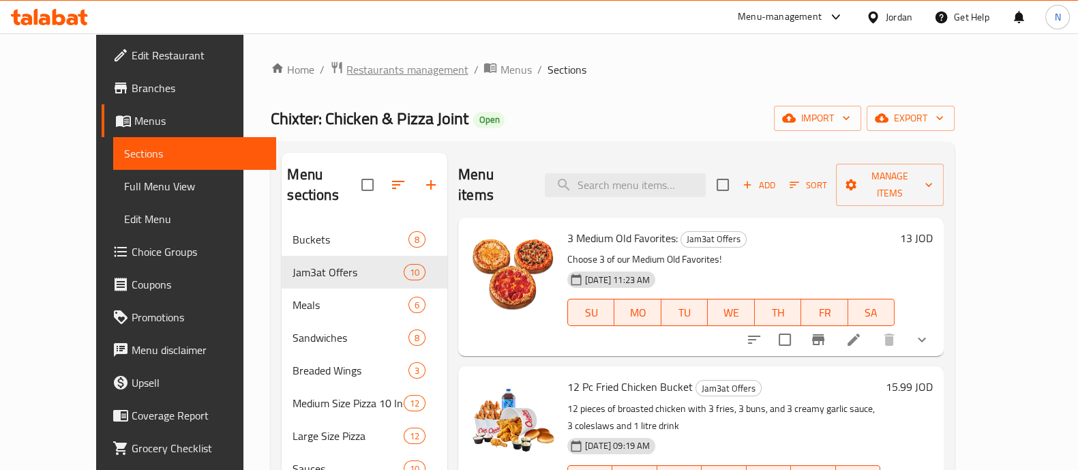
click at [353, 70] on span "Restaurants management" at bounding box center [406, 69] width 121 height 16
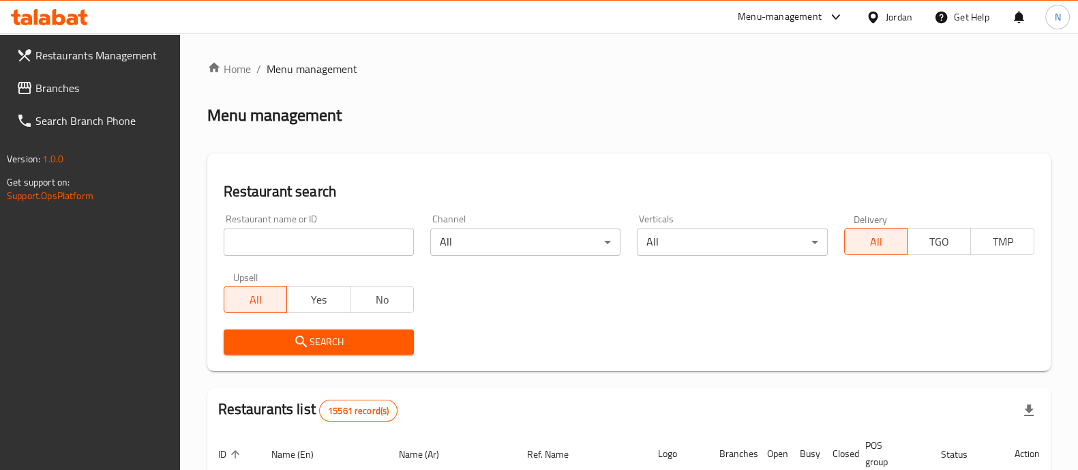
click at [319, 245] on input "search" at bounding box center [319, 241] width 190 height 27
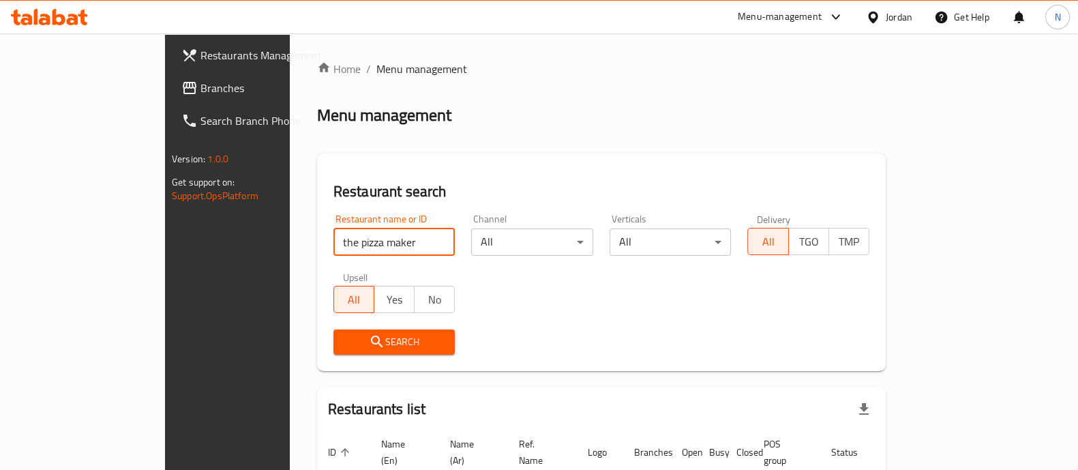
type input "the pizza maker"
click button "Search" at bounding box center [394, 341] width 122 height 25
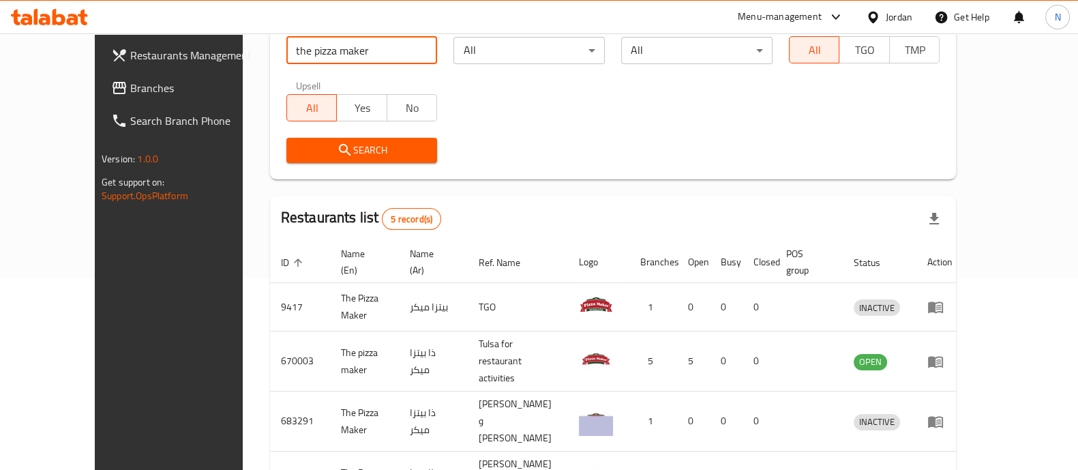
scroll to position [305, 0]
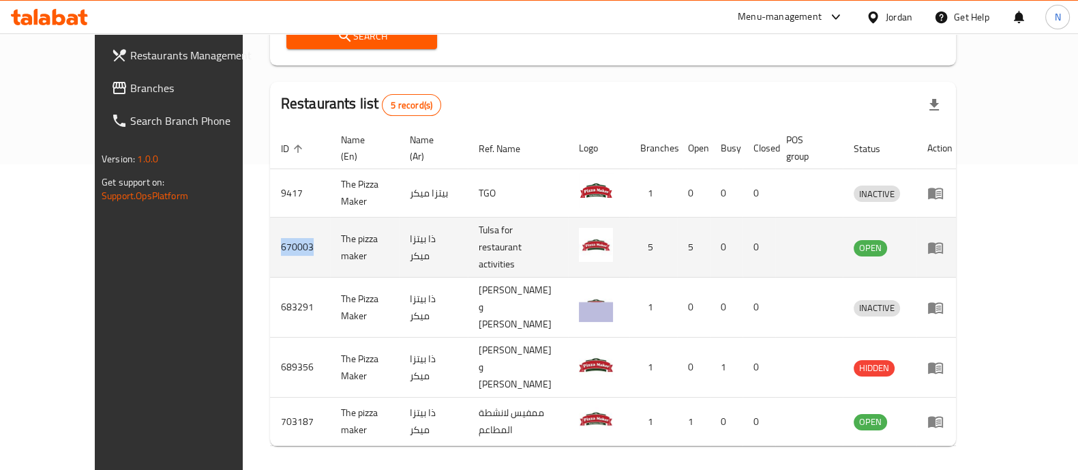
drag, startPoint x: 253, startPoint y: 221, endPoint x: 217, endPoint y: 235, distance: 38.9
click at [270, 235] on td "670003" at bounding box center [300, 248] width 60 height 60
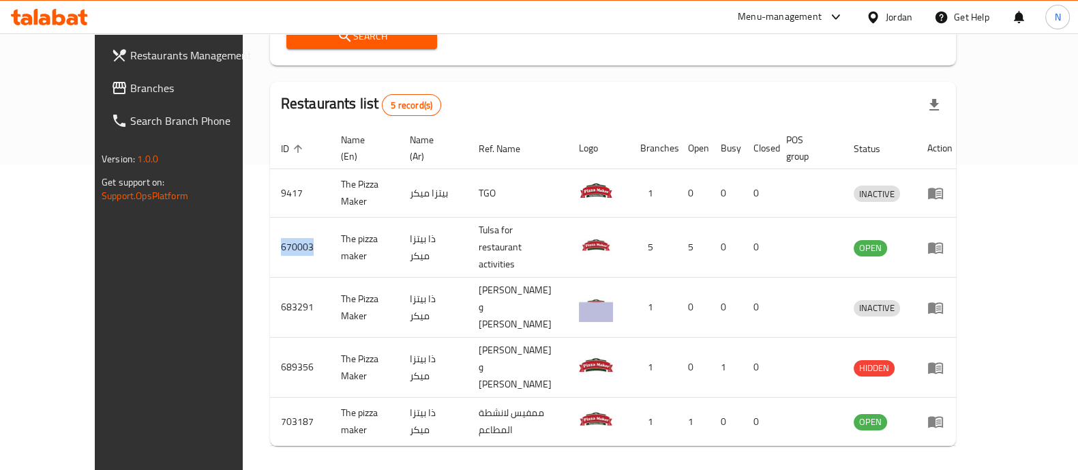
copy td "670003"
